Goal: Check status: Check status

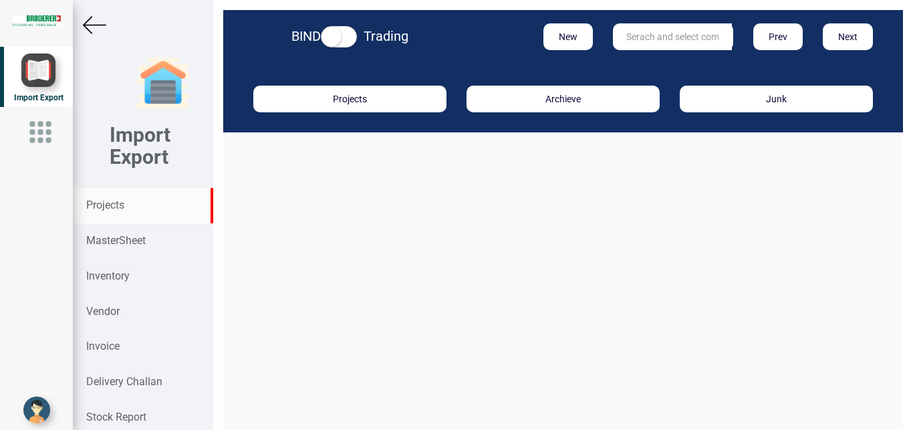
click at [97, 206] on strong "Projects" at bounding box center [105, 204] width 38 height 13
click at [622, 34] on input "text" at bounding box center [672, 36] width 119 height 27
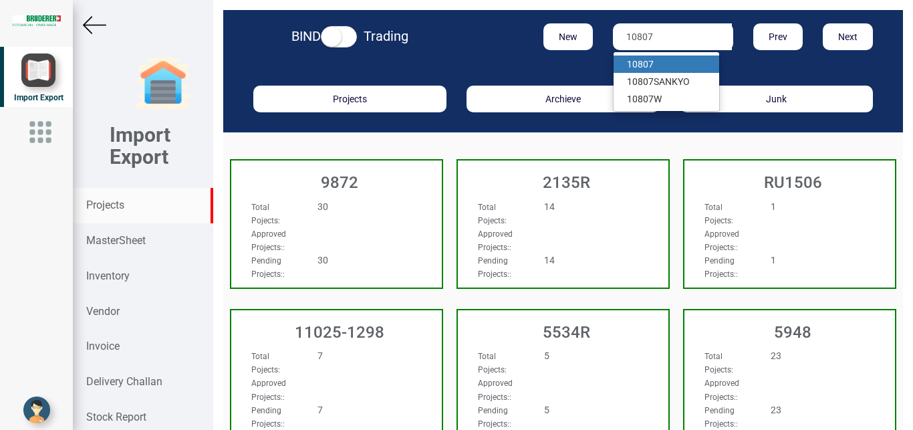
type input "10807"
click at [651, 71] on link "10807" at bounding box center [666, 63] width 106 height 17
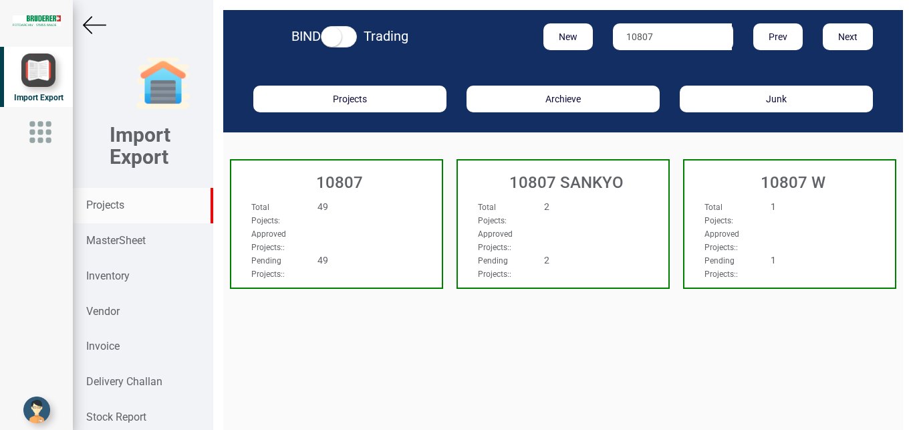
click at [377, 238] on div "Approved Projects: :" at bounding box center [320, 239] width 159 height 27
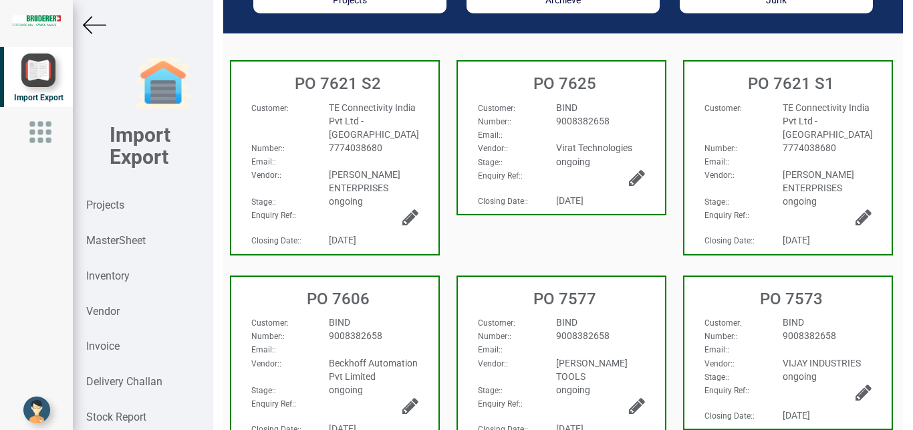
scroll to position [120, 0]
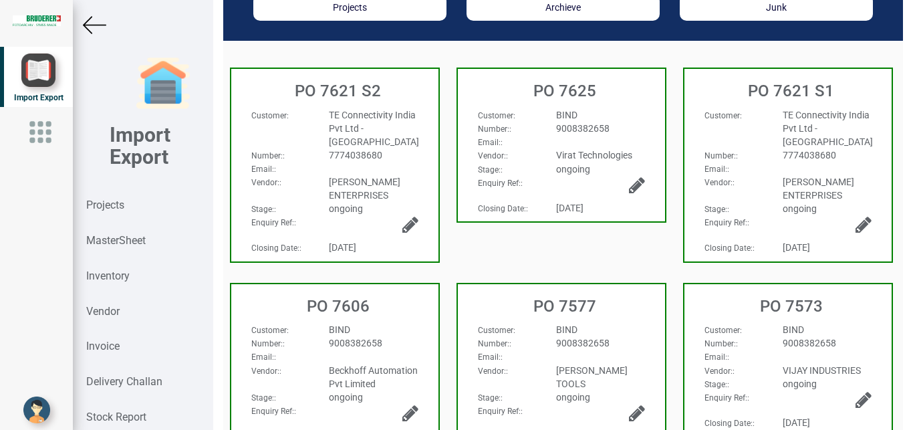
click at [609, 106] on div "PO 7625" at bounding box center [561, 87] width 207 height 37
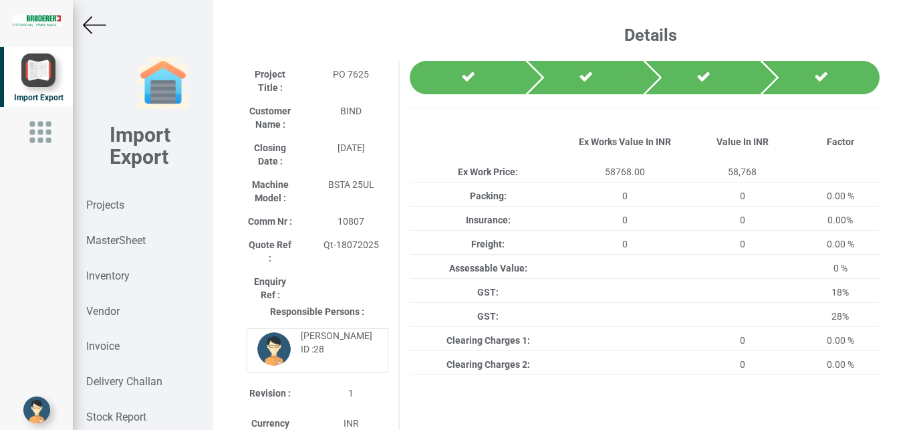
click at [87, 24] on img at bounding box center [94, 24] width 23 height 23
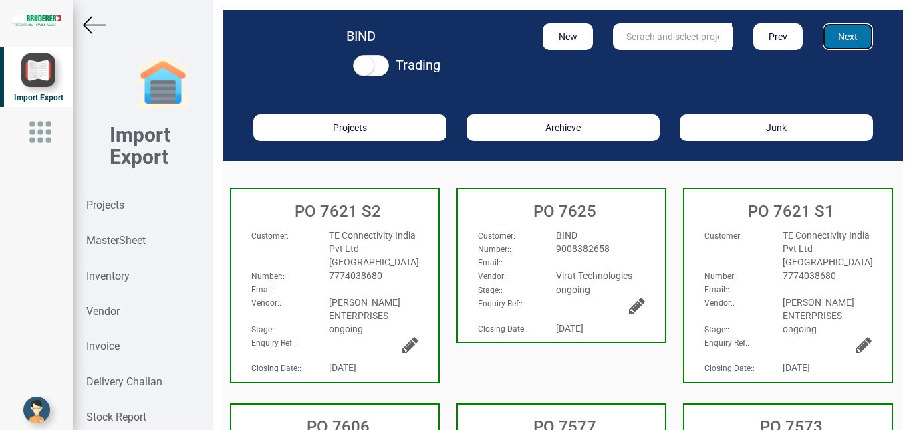
click at [844, 37] on button "Next" at bounding box center [847, 36] width 50 height 27
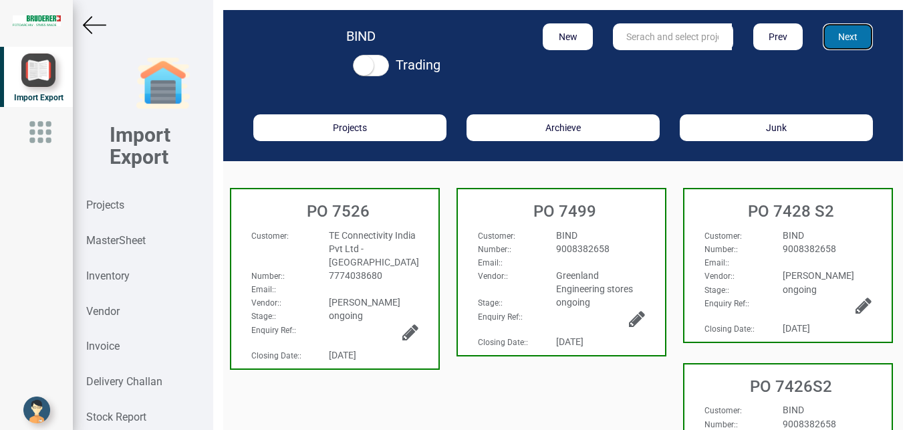
click at [837, 33] on button "Next" at bounding box center [847, 36] width 50 height 27
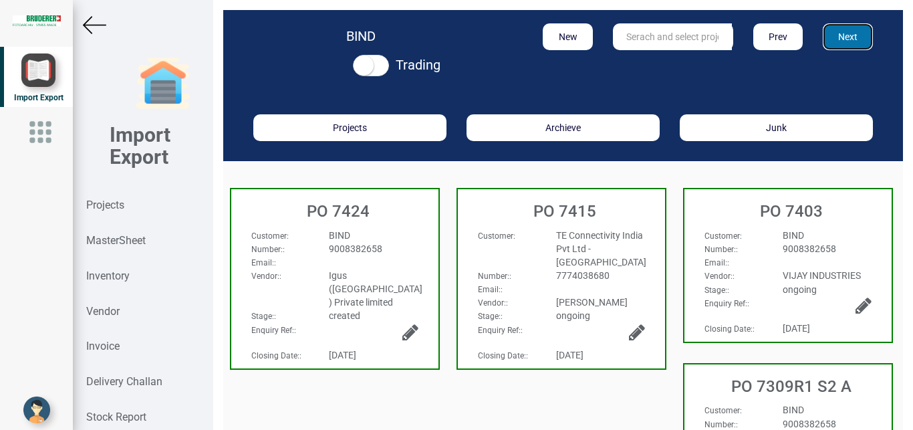
click at [837, 31] on button "Next" at bounding box center [847, 36] width 50 height 27
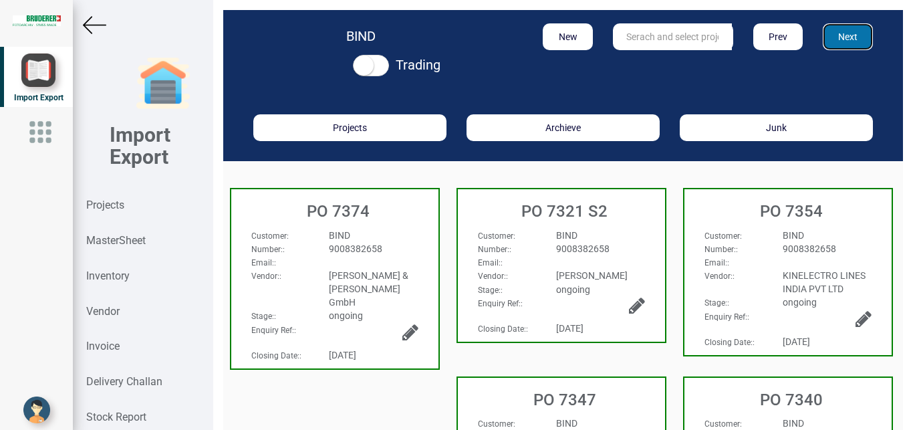
click at [830, 35] on button "Next" at bounding box center [847, 36] width 50 height 27
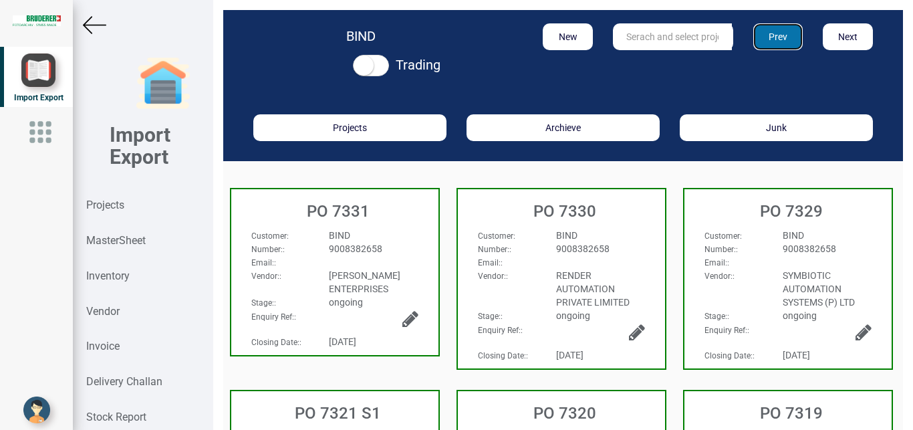
click at [760, 32] on button "Prev" at bounding box center [778, 36] width 50 height 27
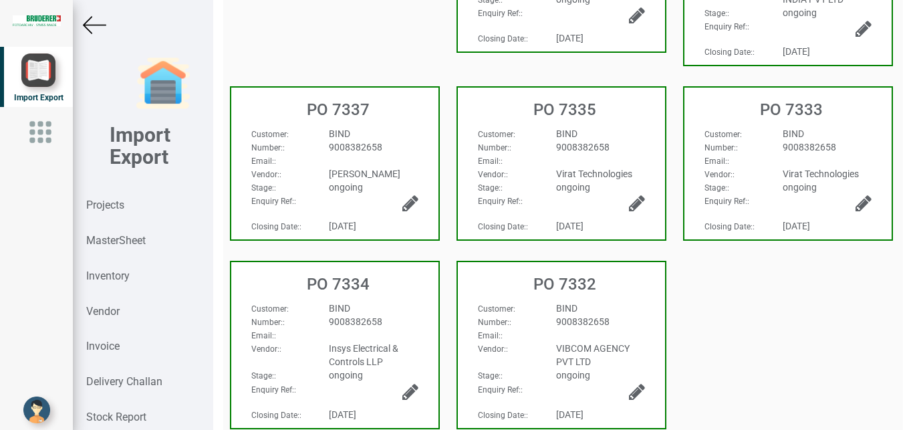
scroll to position [485, 0]
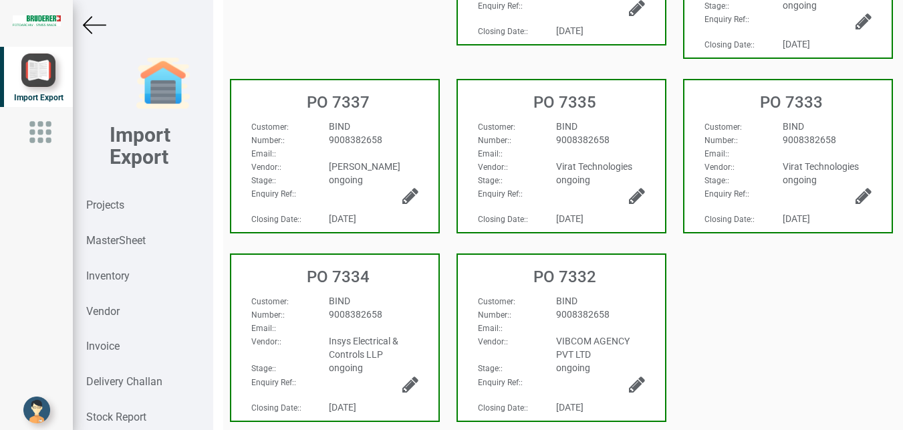
click at [772, 146] on div "9008382658" at bounding box center [826, 139] width 109 height 13
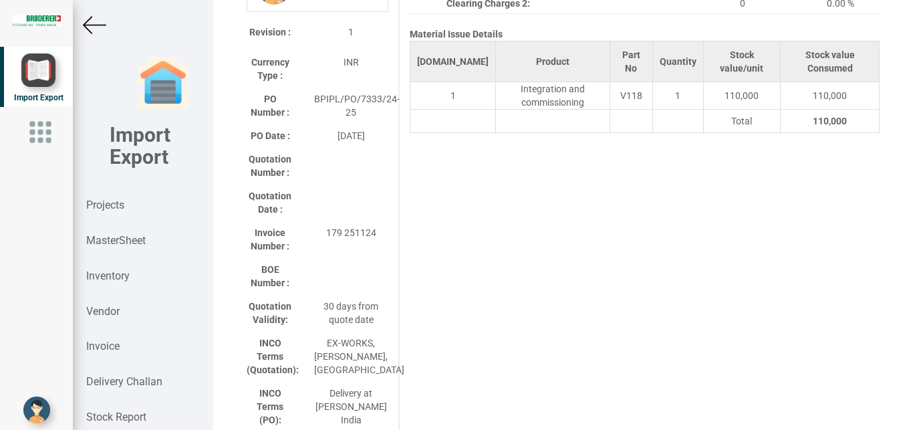
scroll to position [364, 0]
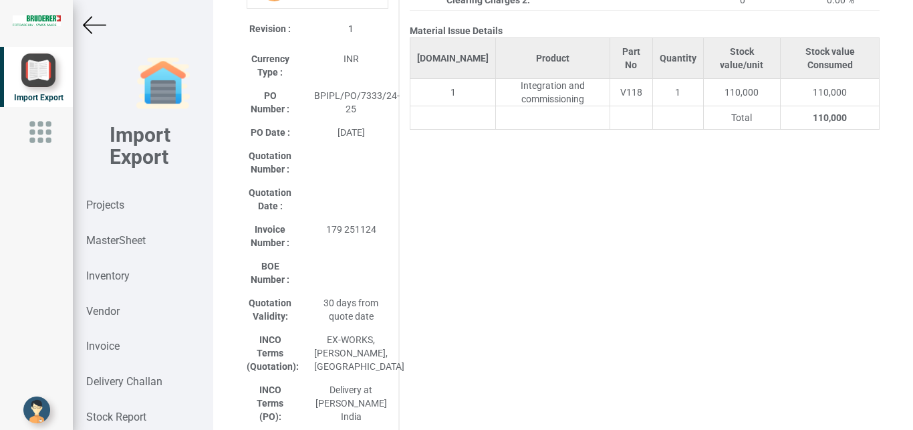
click at [92, 27] on img at bounding box center [94, 24] width 23 height 23
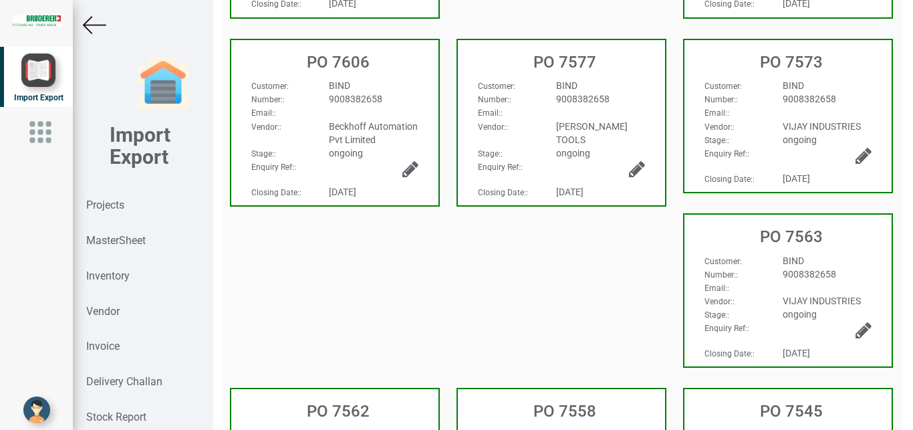
scroll to position [364, 0]
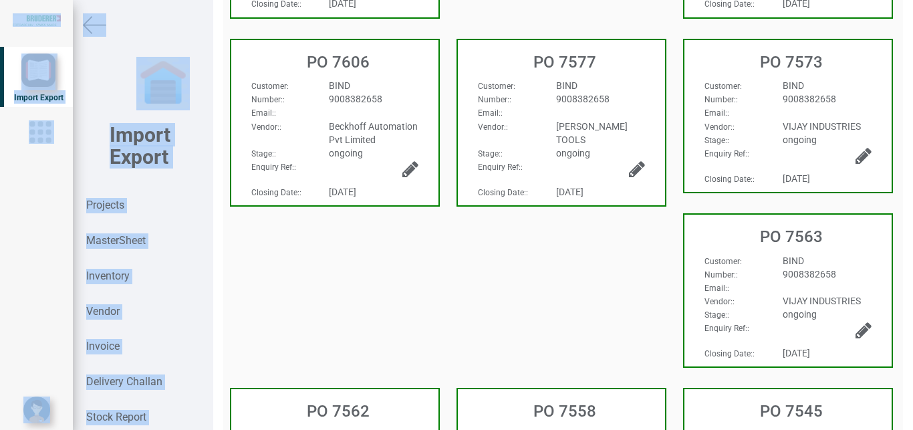
drag, startPoint x: 897, startPoint y: 220, endPoint x: 910, endPoint y: 178, distance: 44.0
click at [912, 126] on div "BIND Trading New Prev Next Projects Archieve Junk PO 7621 S2 Customer : Number:…" at bounding box center [562, 215] width 699 height 430
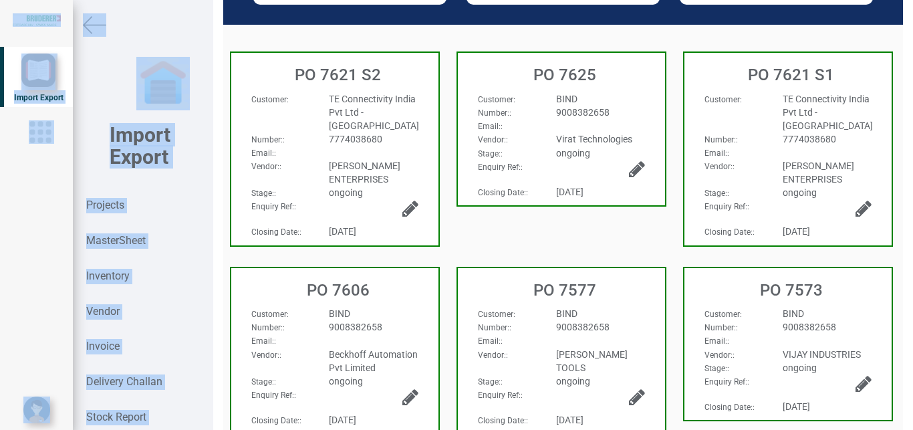
scroll to position [0, 0]
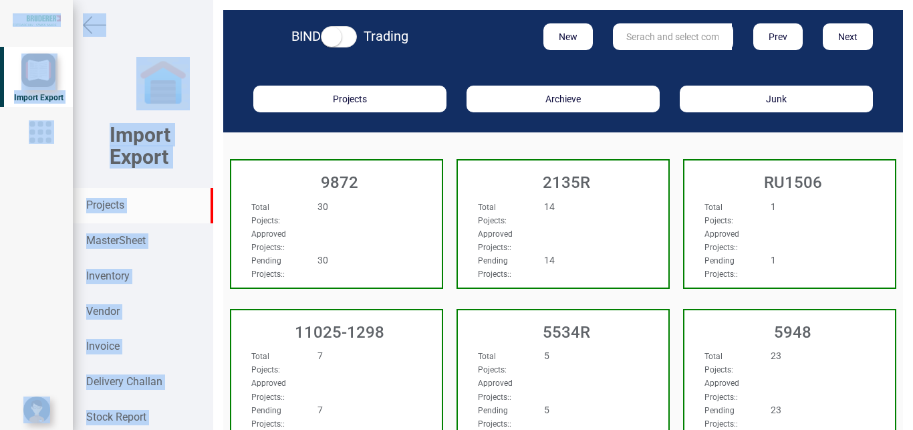
drag, startPoint x: 428, startPoint y: 240, endPoint x: 0, endPoint y: 9, distance: 486.6
click at [425, 240] on div "9872 Total Pojects : 30 Approved Projects: : Pending Projects: : 30" at bounding box center [336, 223] width 213 height 129
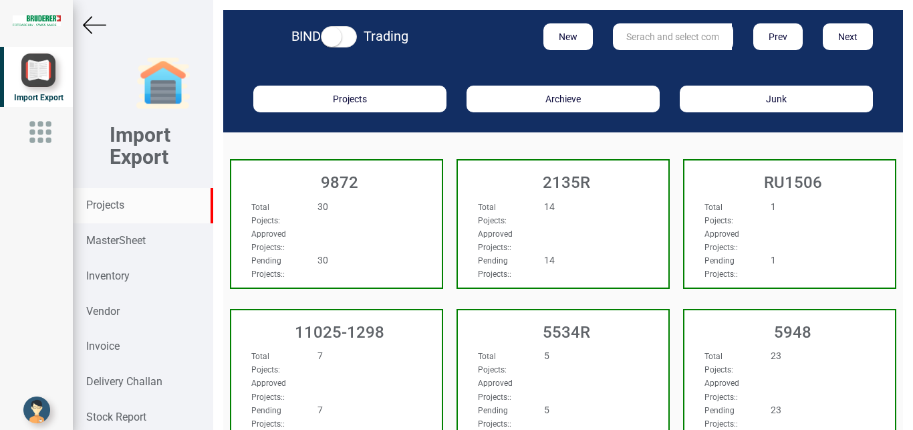
click at [653, 27] on input "text" at bounding box center [672, 36] width 119 height 27
type input "11025-1143"
click at [637, 59] on strong "11025-1143" at bounding box center [652, 64] width 51 height 11
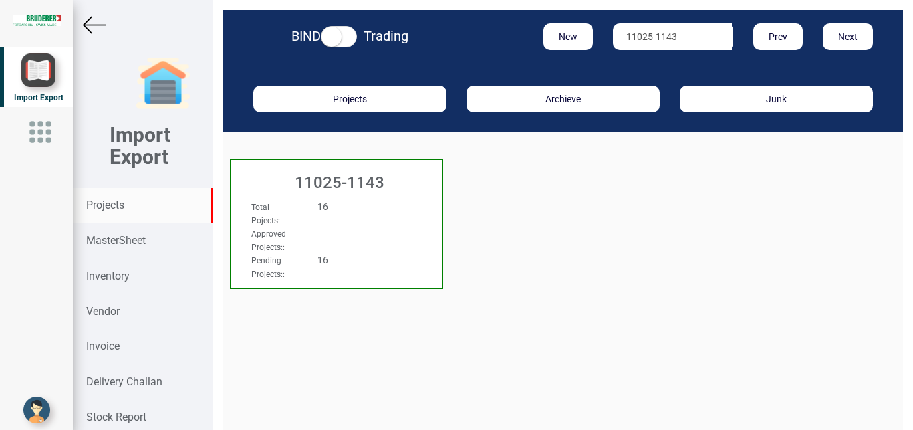
click at [408, 192] on div "11025-1143" at bounding box center [336, 178] width 210 height 37
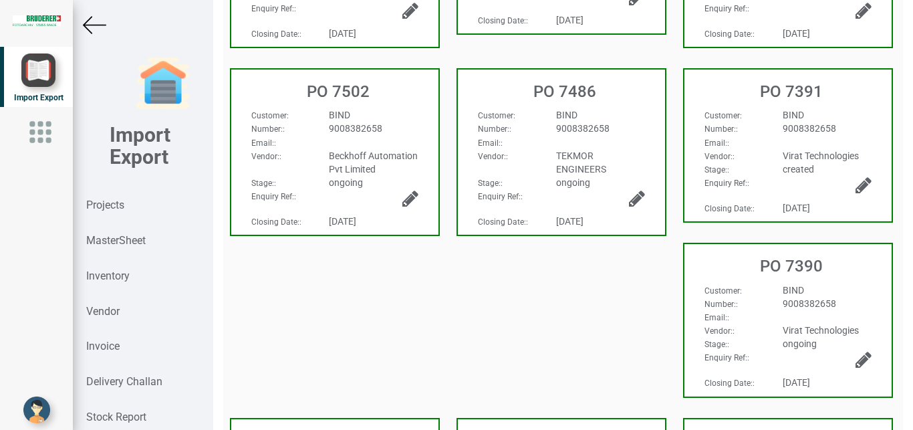
scroll to position [309, 0]
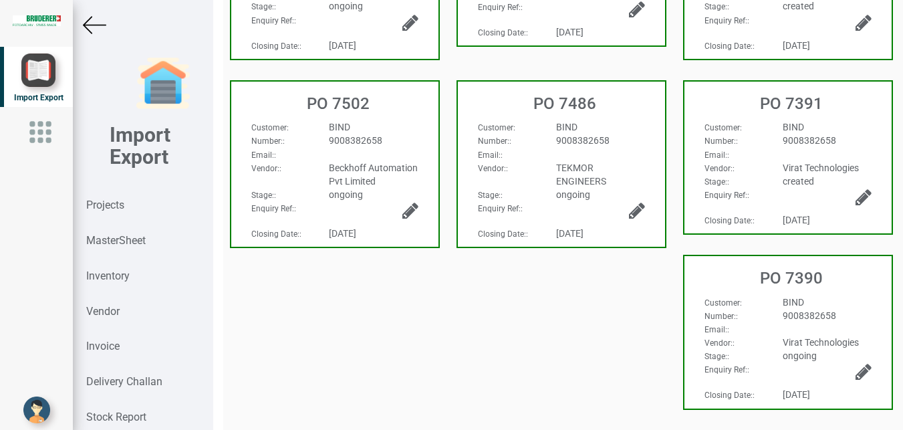
click at [760, 193] on div "Enquiry Ref: :" at bounding box center [733, 194] width 78 height 13
select select "INR"
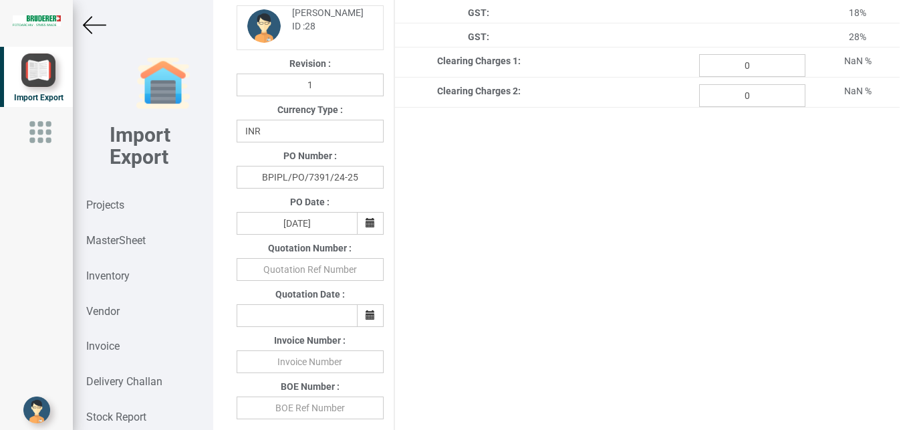
type input "110000"
